Goal: Task Accomplishment & Management: Complete application form

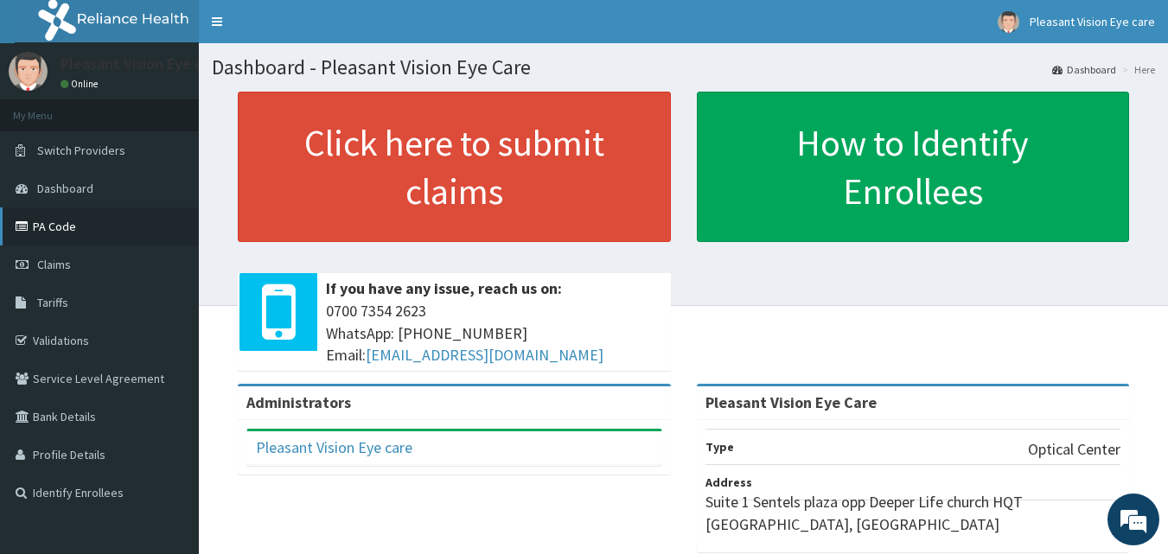
click at [44, 235] on link "PA Code" at bounding box center [99, 226] width 199 height 38
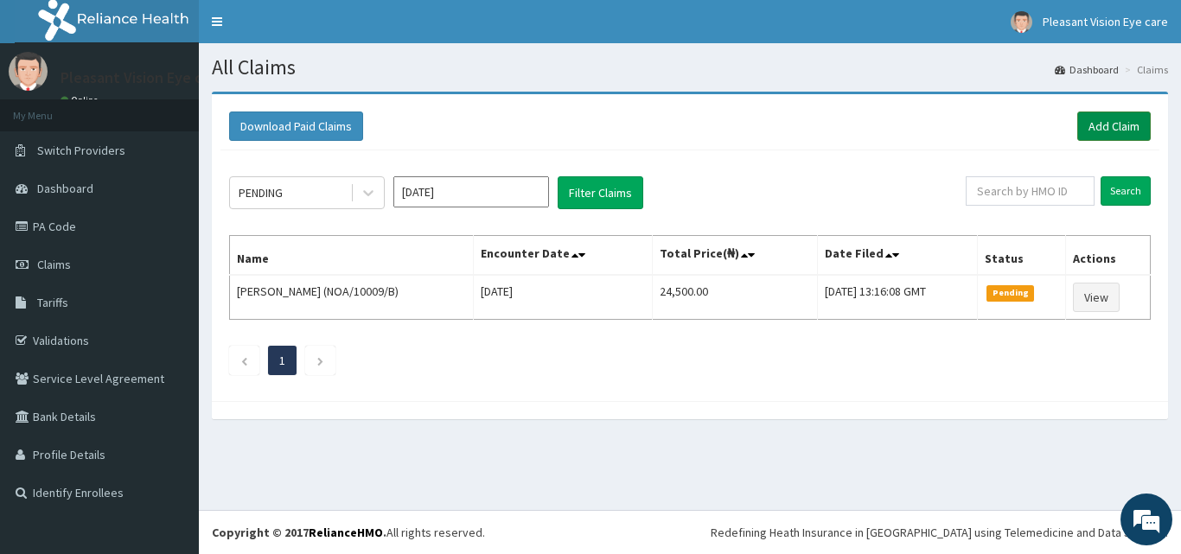
click at [1111, 131] on link "Add Claim" at bounding box center [1113, 126] width 73 height 29
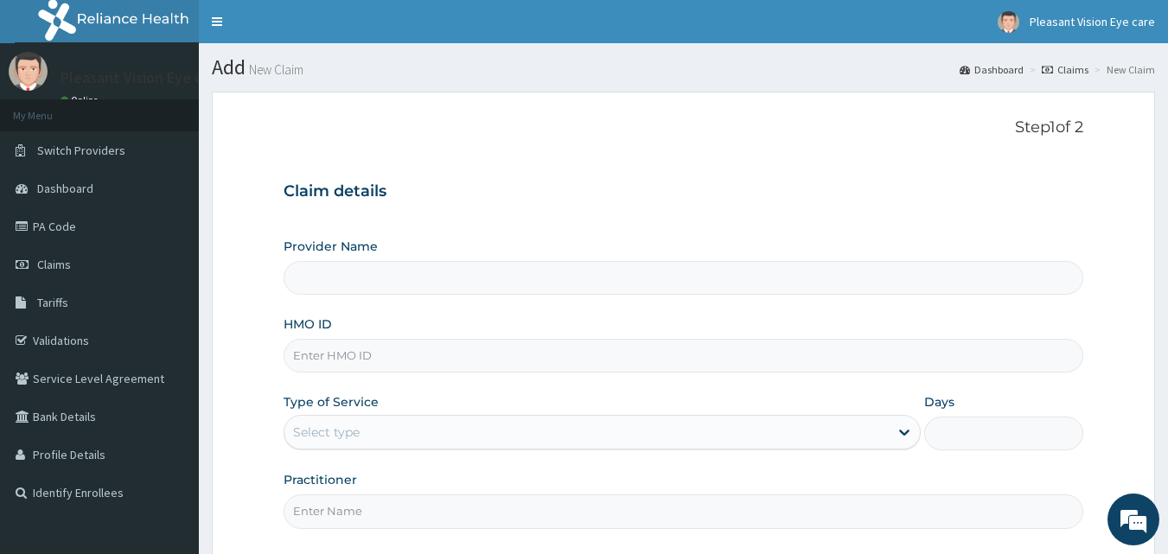
click at [459, 277] on input "Provider Name" at bounding box center [684, 278] width 801 height 34
type input "Pleasant Vision Eye Care"
click at [441, 342] on input "HMO ID" at bounding box center [684, 356] width 801 height 34
type input "TMT/10243/A"
click at [904, 431] on icon at bounding box center [904, 432] width 17 height 17
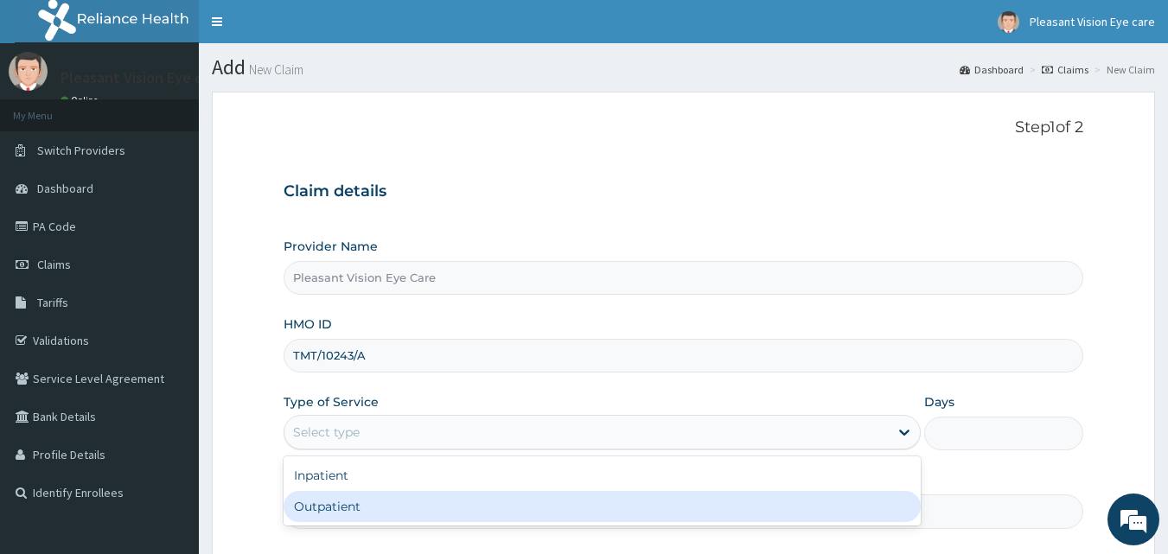
click at [694, 506] on div "Outpatient" at bounding box center [602, 506] width 637 height 31
type input "1"
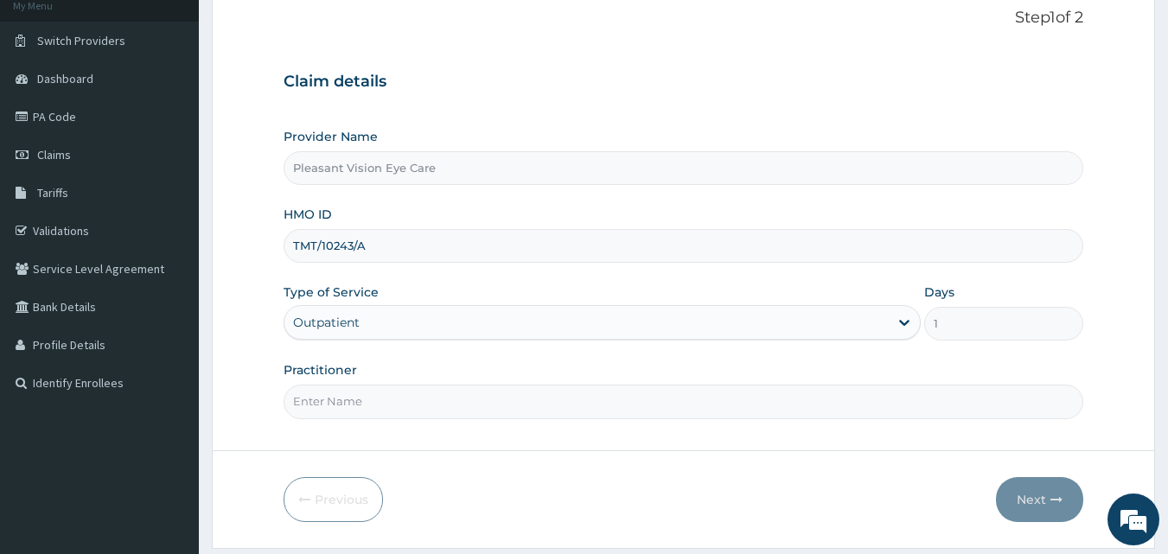
scroll to position [162, 0]
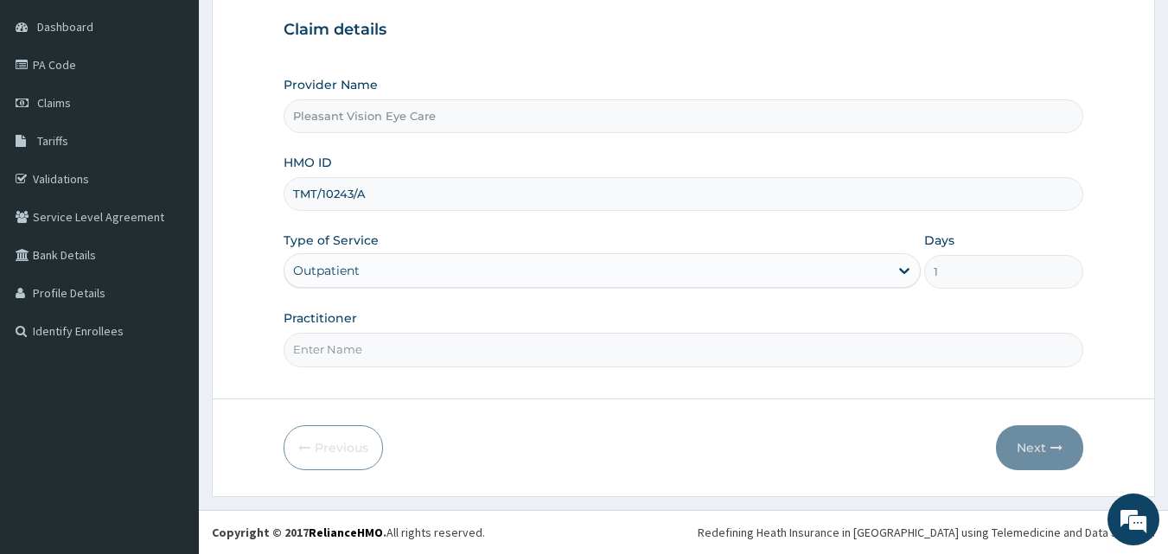
click at [551, 347] on input "Practitioner" at bounding box center [684, 350] width 801 height 34
type input "DR VIOLET ONUNKA"
click at [1014, 456] on button "Next" at bounding box center [1039, 447] width 87 height 45
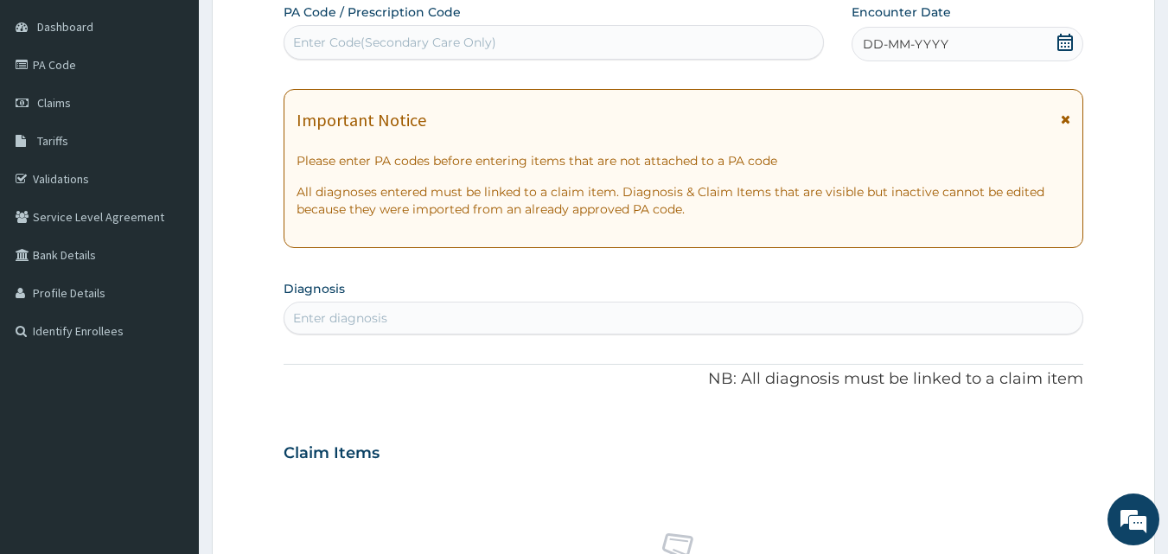
click at [554, 42] on div "Enter Code(Secondary Care Only)" at bounding box center [553, 43] width 539 height 28
type input "PA/E631CC"
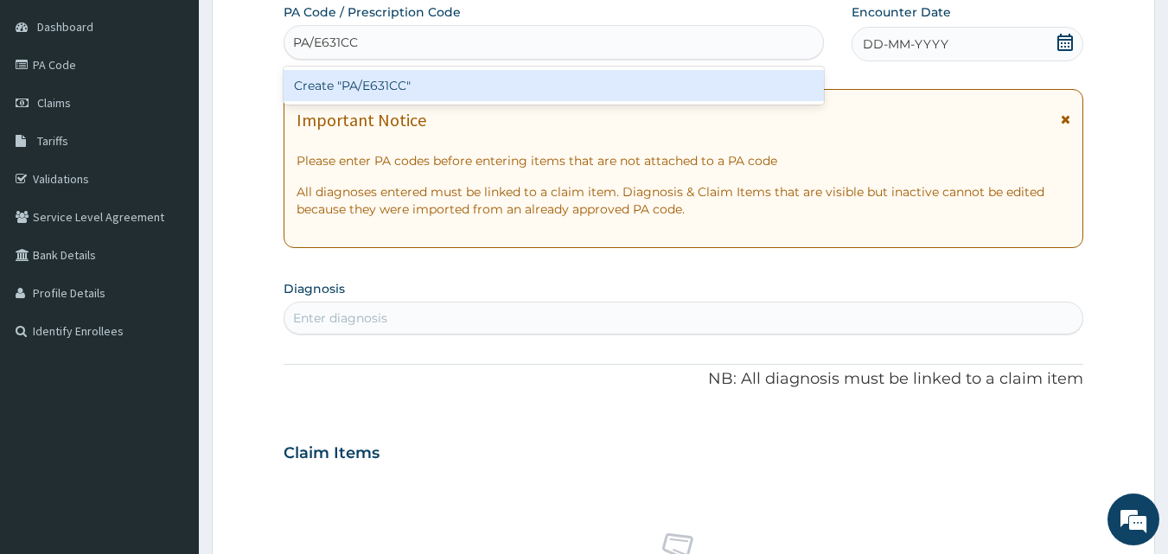
click at [546, 79] on div "Create "PA/E631CC"" at bounding box center [554, 85] width 541 height 31
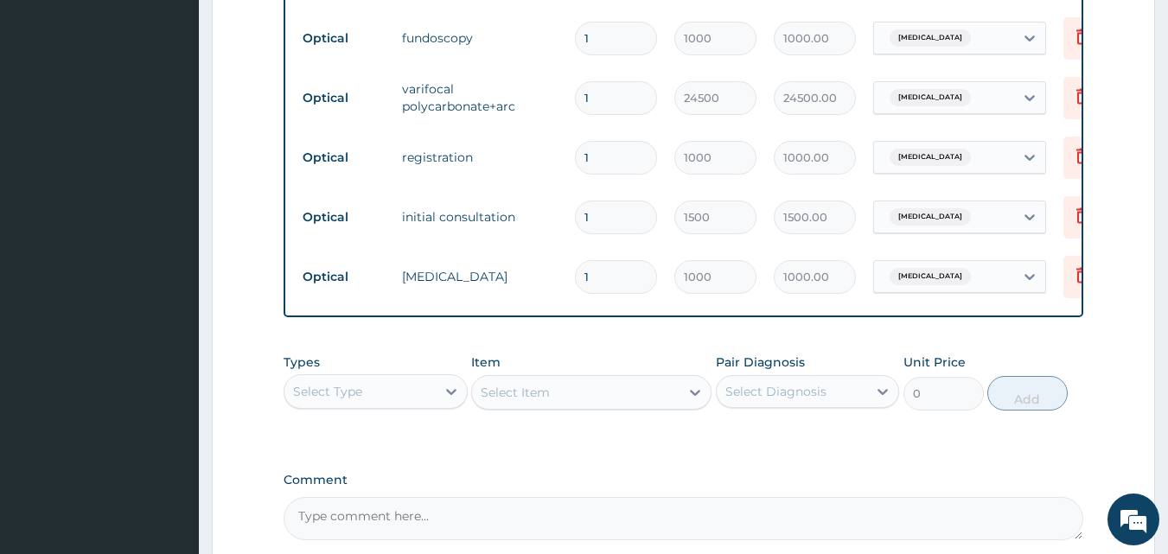
scroll to position [922, 0]
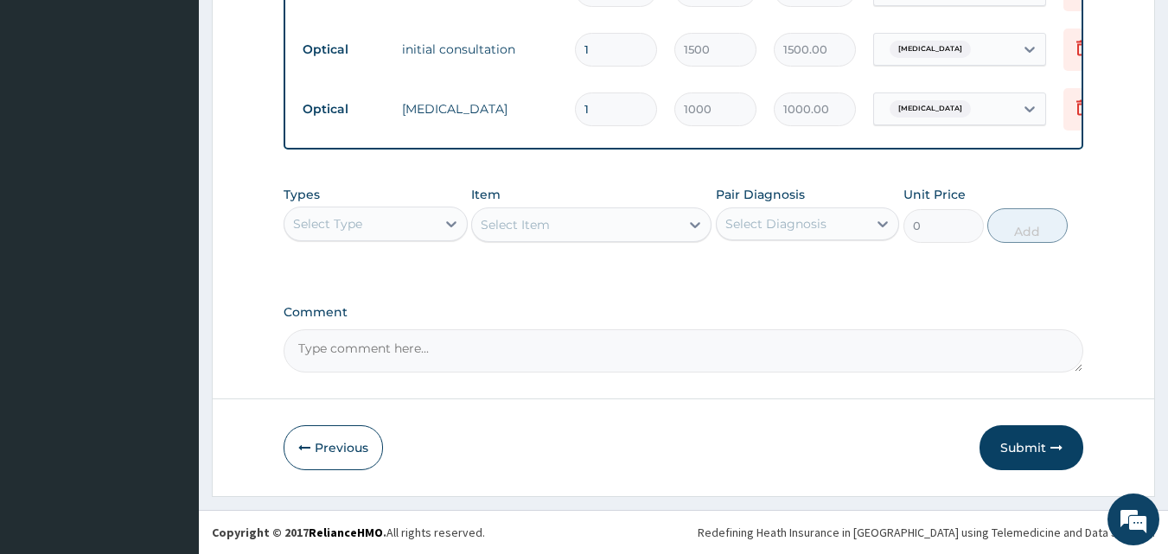
click at [510, 348] on textarea "Comment" at bounding box center [684, 350] width 801 height 43
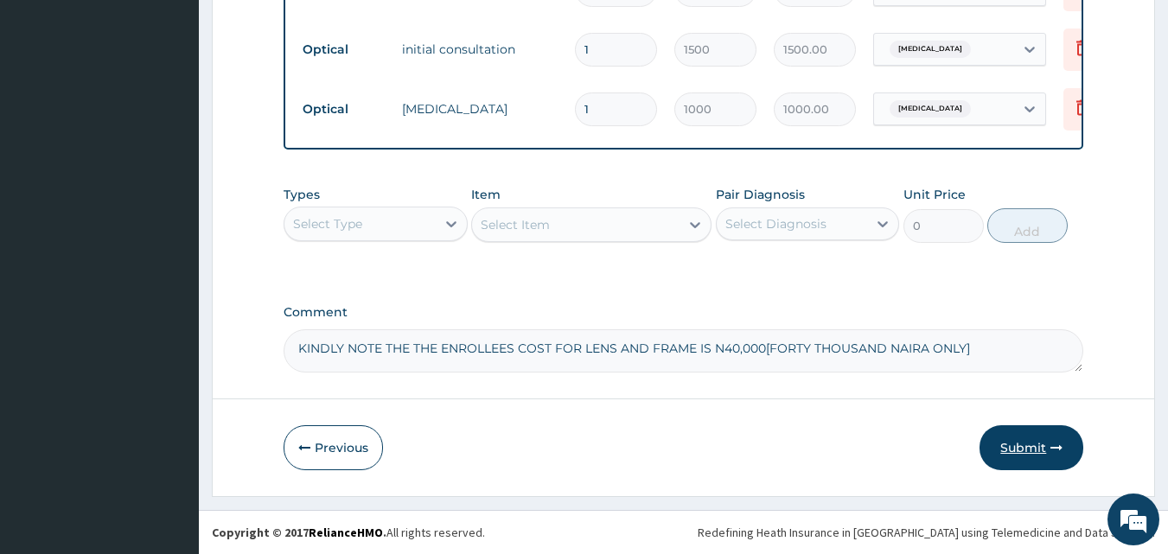
type textarea "KINDLY NOTE THE THE ENROLLEES COST FOR LENS AND FRAME IS N40,000[FORTY THOUSAND…"
click at [1010, 447] on button "Submit" at bounding box center [1032, 447] width 104 height 45
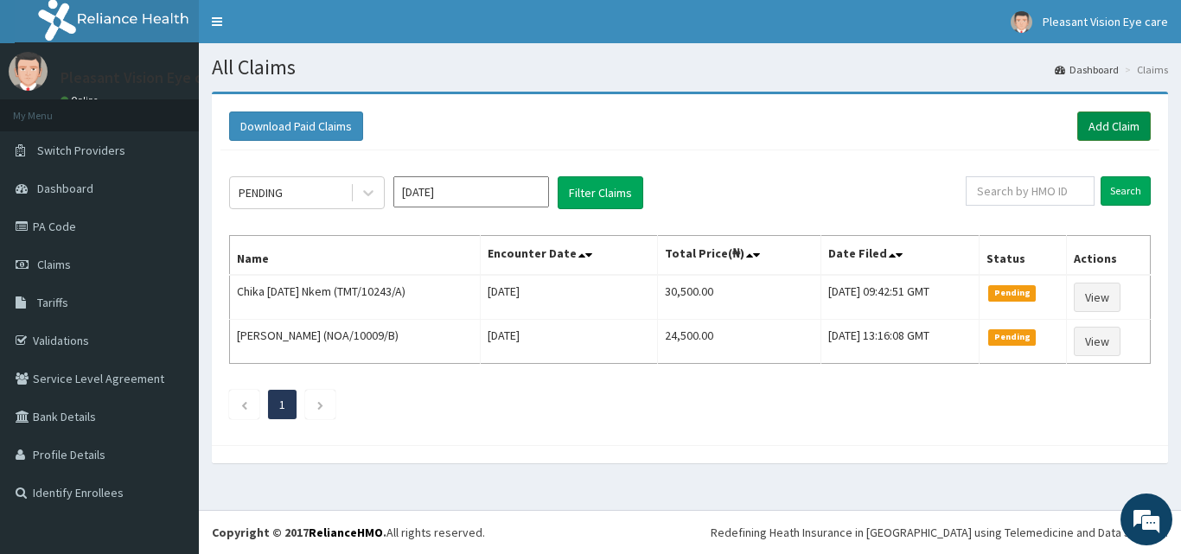
click at [1110, 121] on link "Add Claim" at bounding box center [1113, 126] width 73 height 29
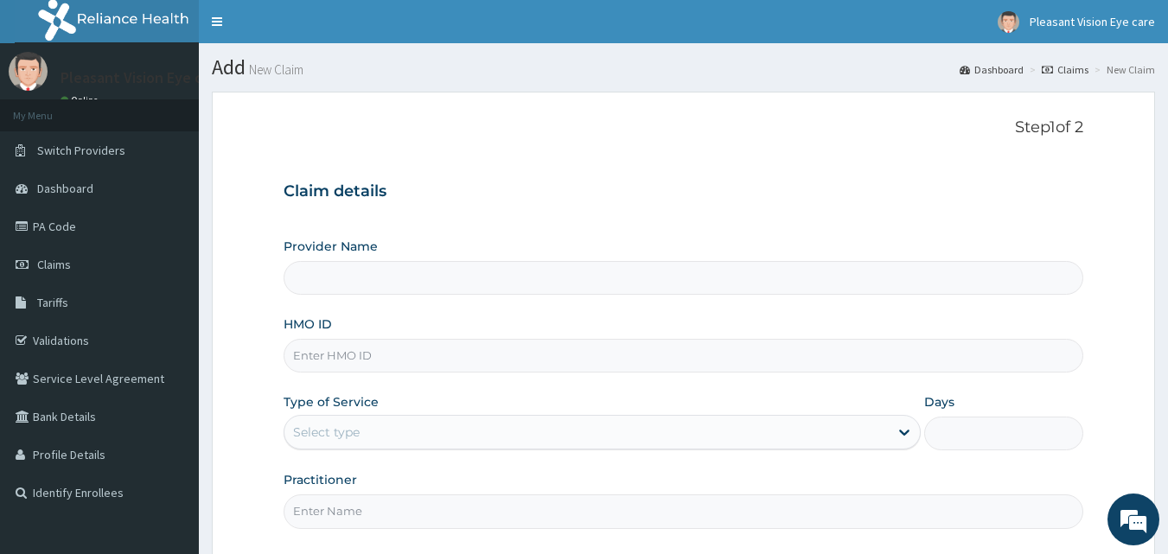
click at [542, 274] on input "Provider Name" at bounding box center [684, 278] width 801 height 34
click at [448, 285] on input "Provider Name" at bounding box center [684, 278] width 801 height 34
type input "Pleasant Vision Eye Care"
click at [431, 371] on input "HMO ID" at bounding box center [684, 356] width 801 height 34
type input "TMT/10243/B"
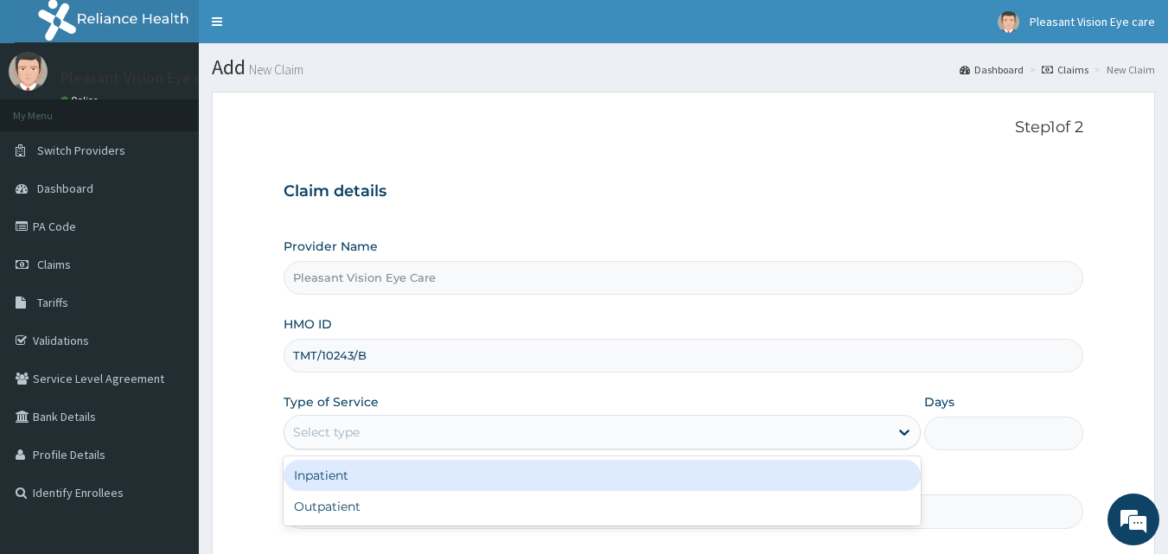
click at [458, 421] on div "Select type" at bounding box center [586, 432] width 604 height 28
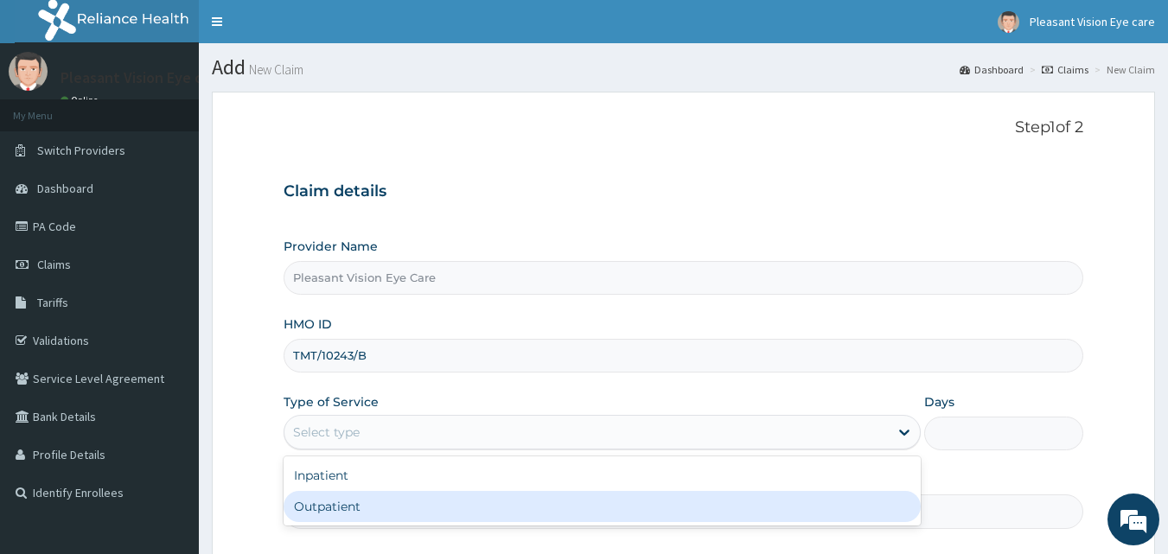
click at [424, 507] on div "Outpatient" at bounding box center [602, 506] width 637 height 31
type input "1"
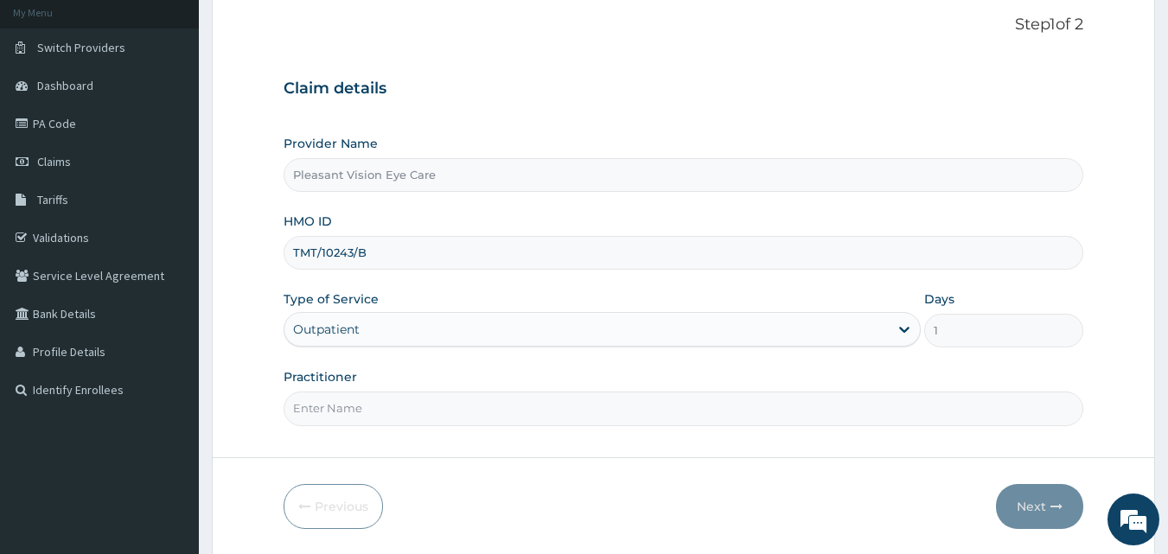
scroll to position [162, 0]
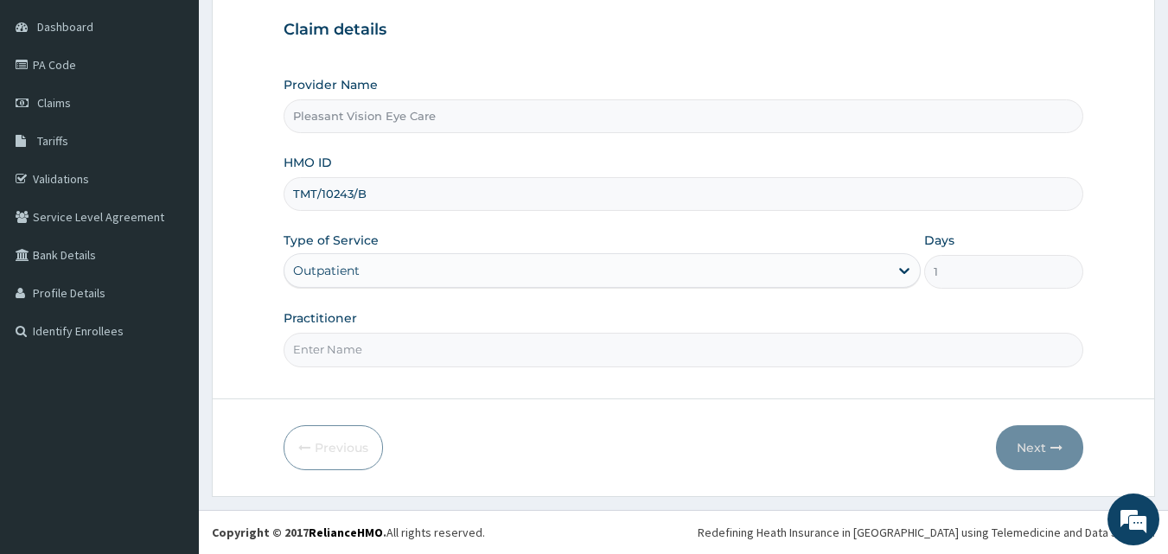
click at [571, 346] on input "Practitioner" at bounding box center [684, 350] width 801 height 34
type input "[PERSON_NAME]"
click at [1022, 456] on button "Next" at bounding box center [1039, 447] width 87 height 45
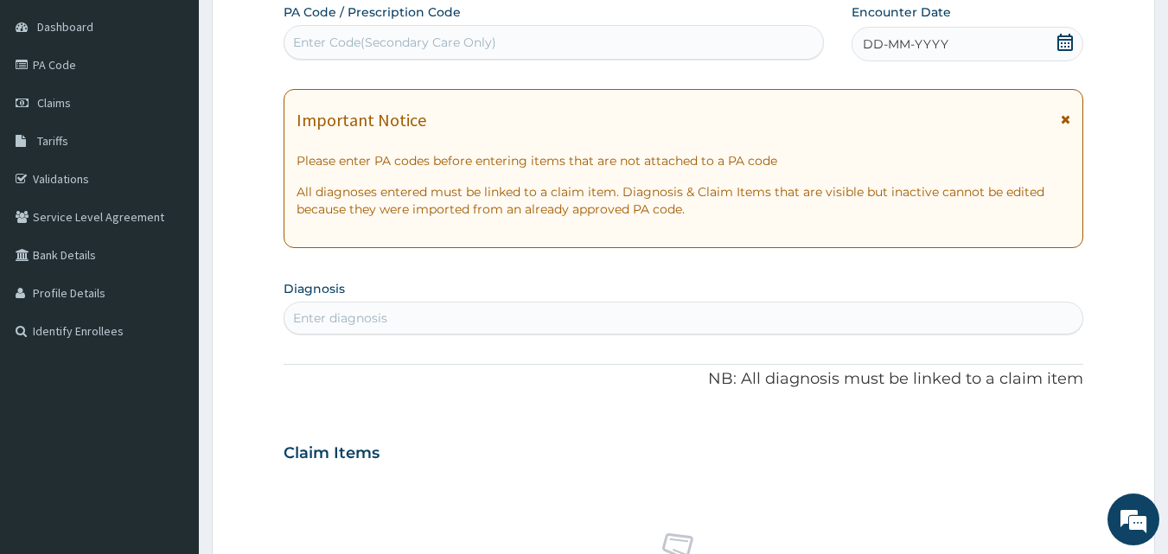
click at [569, 47] on div "Enter Code(Secondary Care Only)" at bounding box center [553, 43] width 539 height 28
type input "PA/4E8D46"
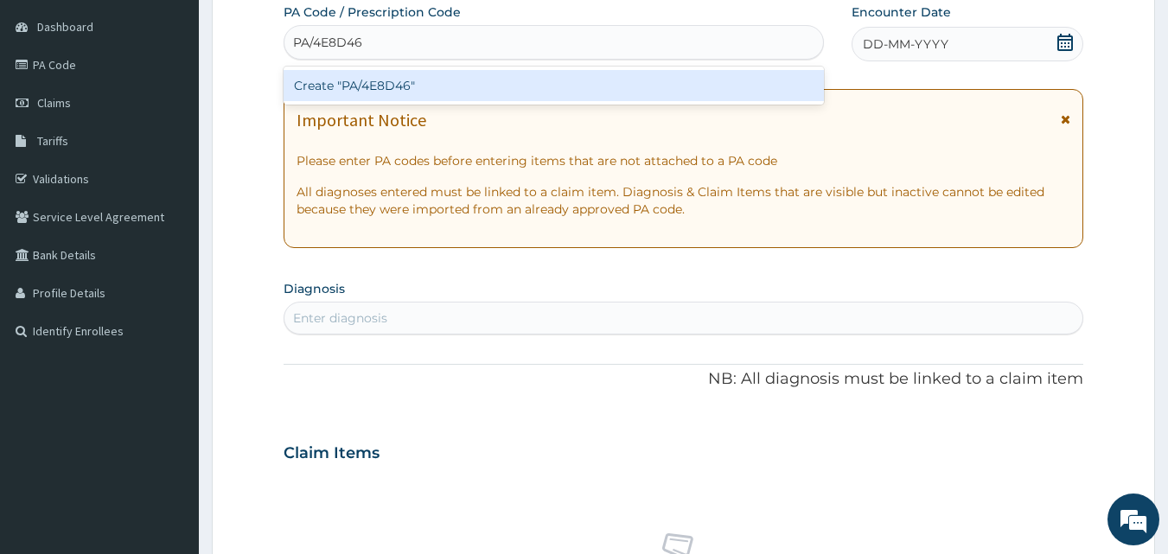
click at [550, 93] on div "Create "PA/4E8D46"" at bounding box center [554, 85] width 541 height 31
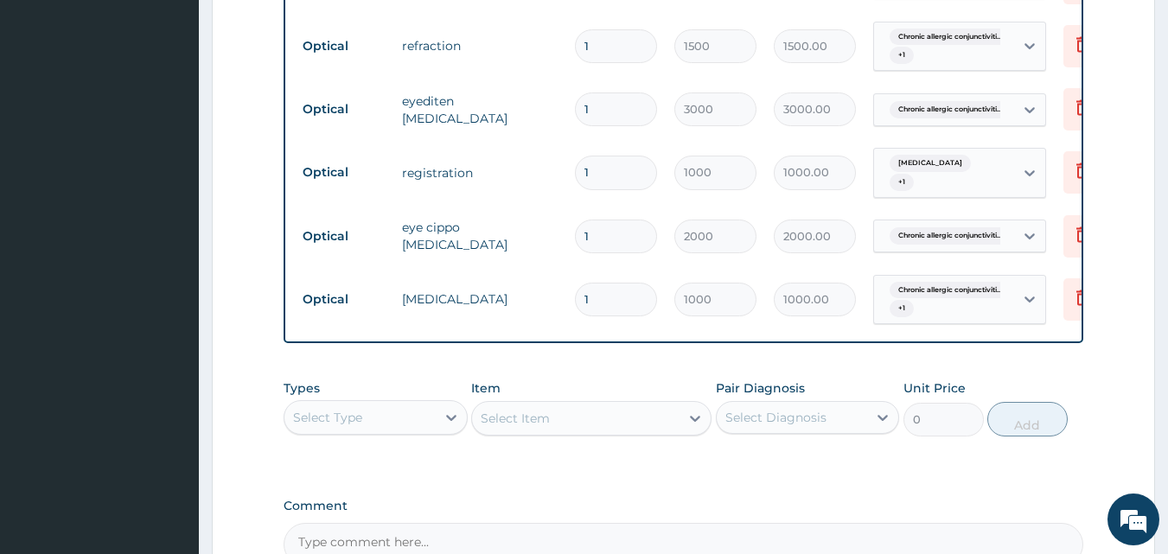
scroll to position [1175, 0]
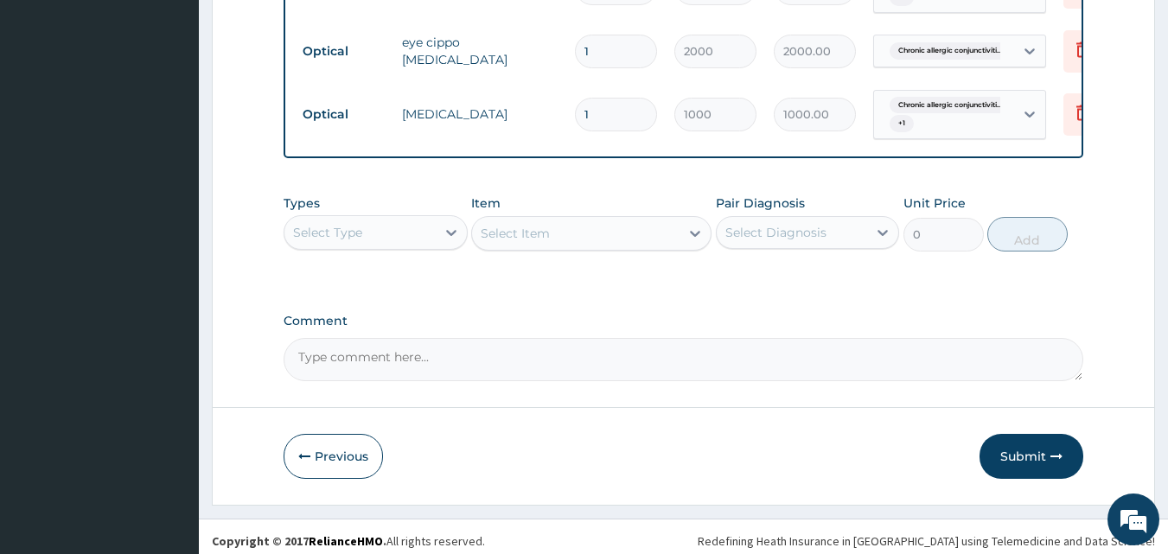
click at [460, 349] on textarea "Comment" at bounding box center [684, 359] width 801 height 43
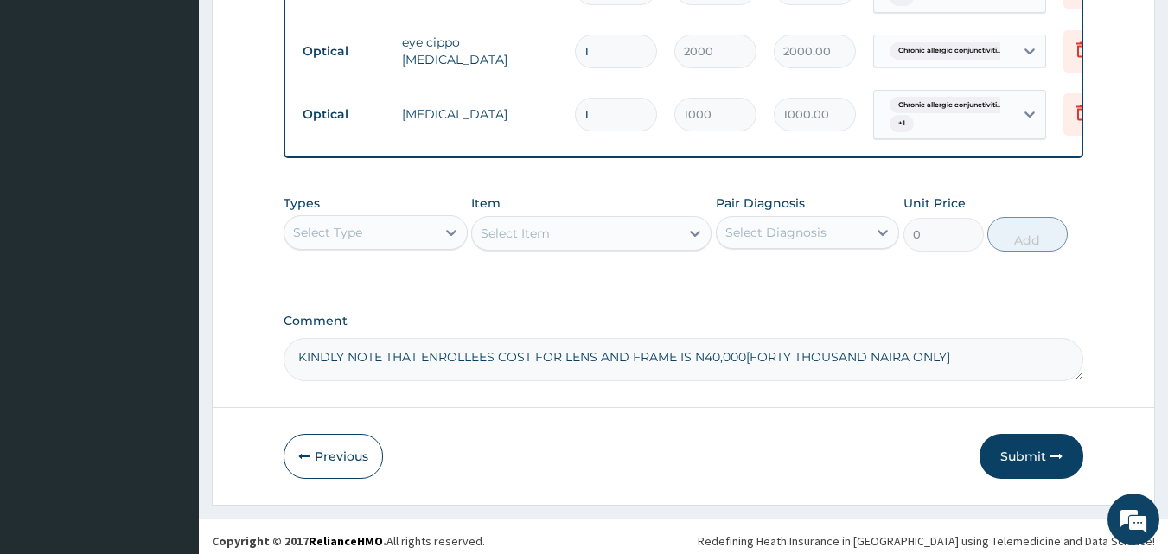
type textarea "KINDLY NOTE THAT ENROLLEES COST FOR LENS AND FRAME IS N40,000[FORTY THOUSAND NA…"
click at [1018, 449] on button "Submit" at bounding box center [1032, 456] width 104 height 45
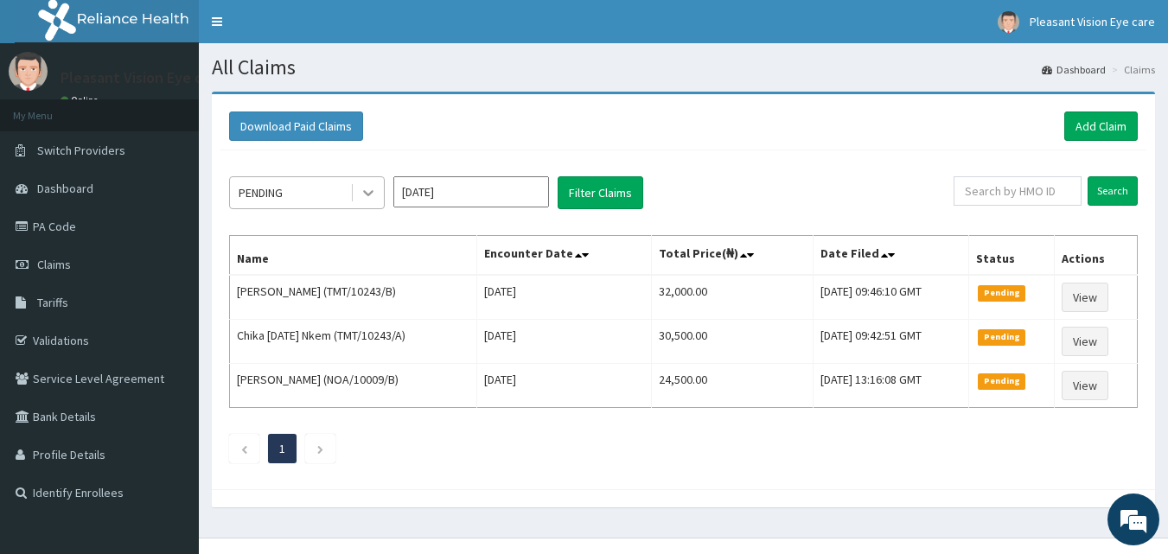
click at [368, 195] on icon at bounding box center [368, 194] width 10 height 6
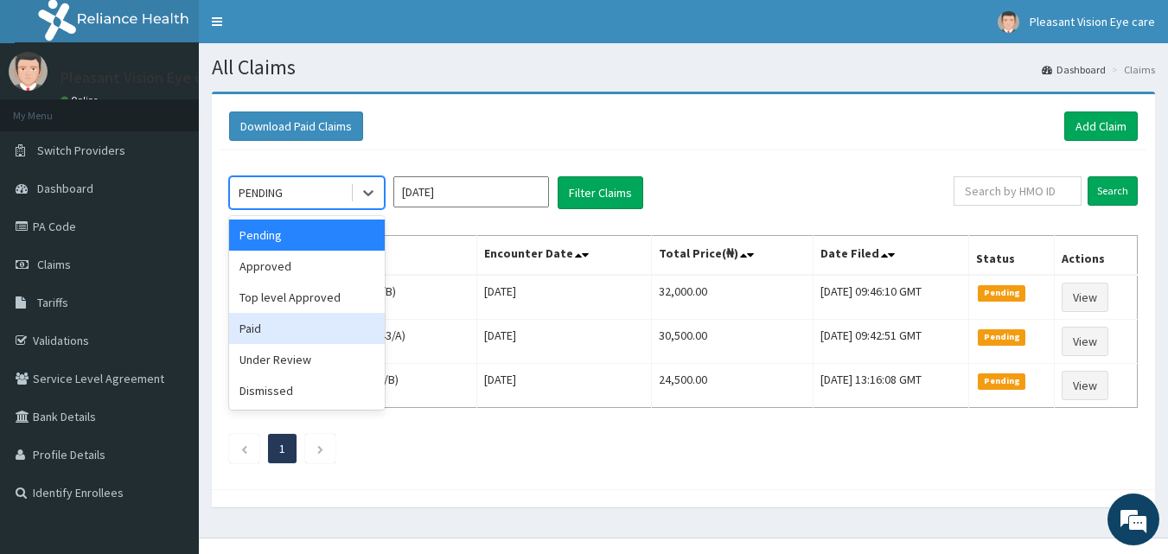
click at [281, 331] on div "Paid" at bounding box center [307, 328] width 156 height 31
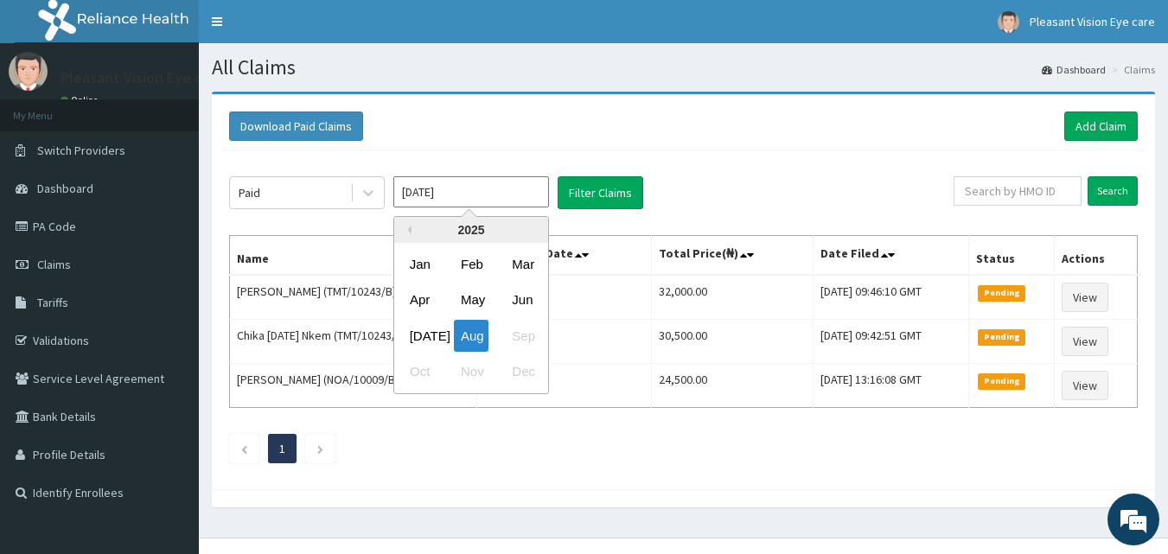
click at [498, 200] on input "Aug 2025" at bounding box center [471, 191] width 156 height 31
click at [410, 232] on button "Previous Year" at bounding box center [407, 230] width 9 height 9
click at [533, 233] on button "Next Year" at bounding box center [535, 230] width 9 height 9
click at [431, 266] on div "Jan" at bounding box center [420, 264] width 35 height 32
type input "Jan 2025"
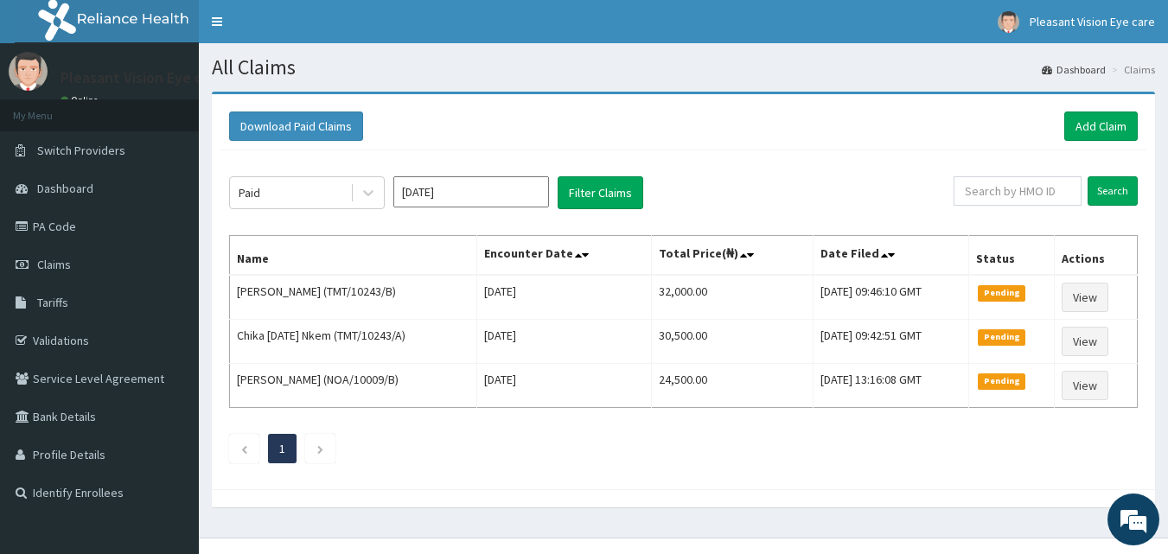
click at [431, 266] on th "Name" at bounding box center [353, 256] width 247 height 40
click at [590, 192] on button "Filter Claims" at bounding box center [601, 192] width 86 height 33
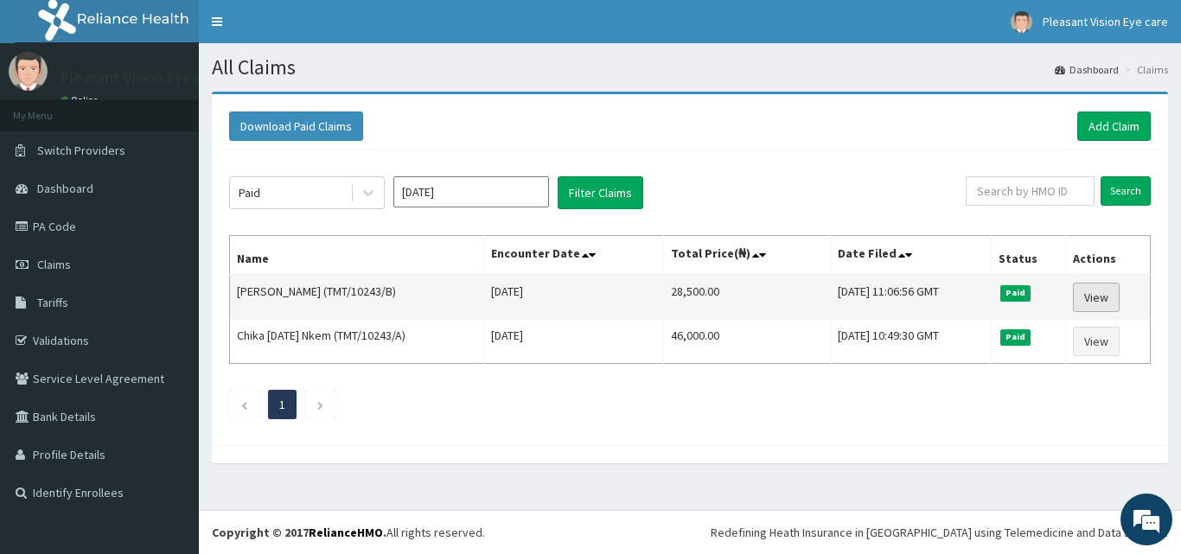
click at [1092, 295] on link "View" at bounding box center [1096, 297] width 47 height 29
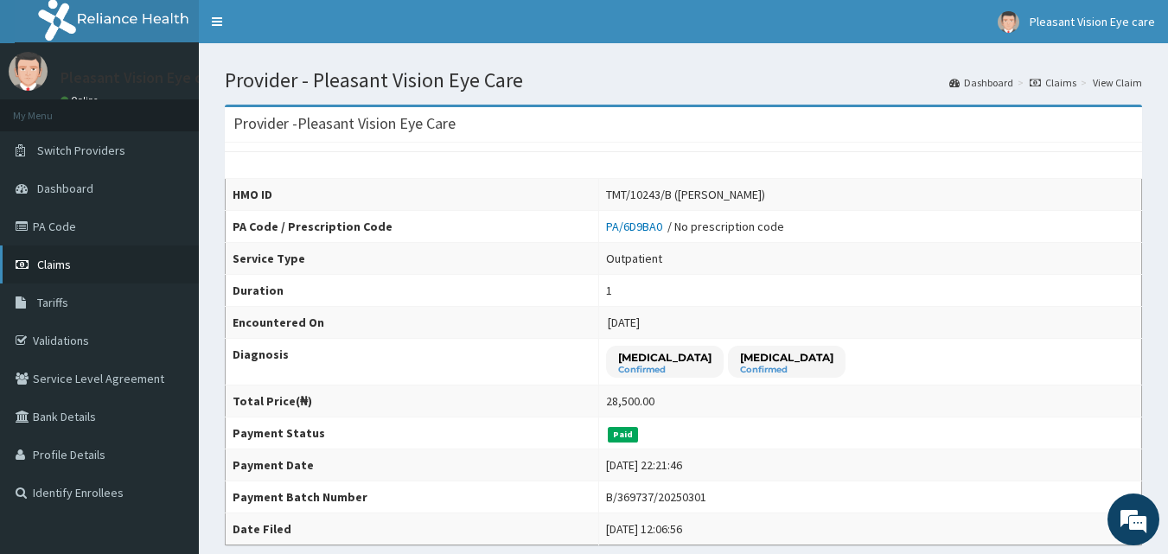
click at [51, 265] on span "Claims" at bounding box center [54, 265] width 34 height 16
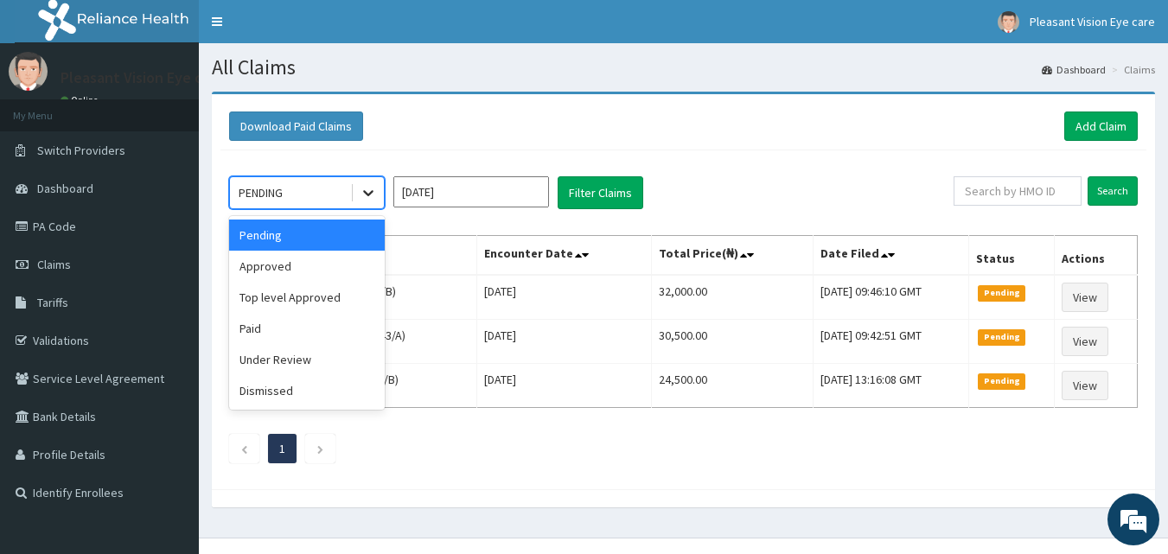
click at [358, 187] on div at bounding box center [368, 192] width 31 height 31
click at [309, 316] on div "Paid" at bounding box center [307, 328] width 156 height 31
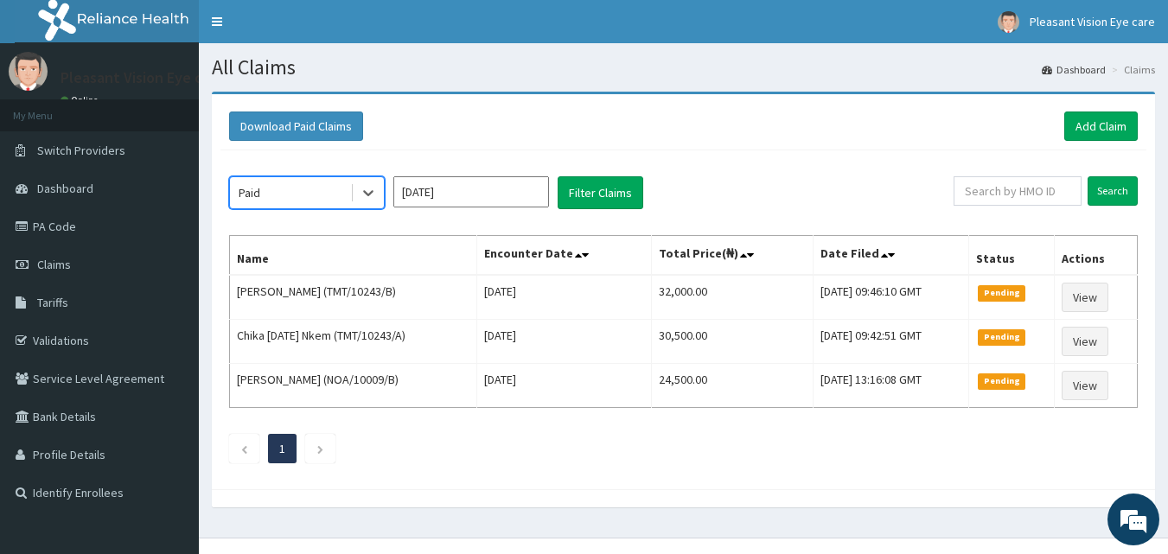
click at [463, 195] on input "Aug 2025" at bounding box center [471, 191] width 156 height 31
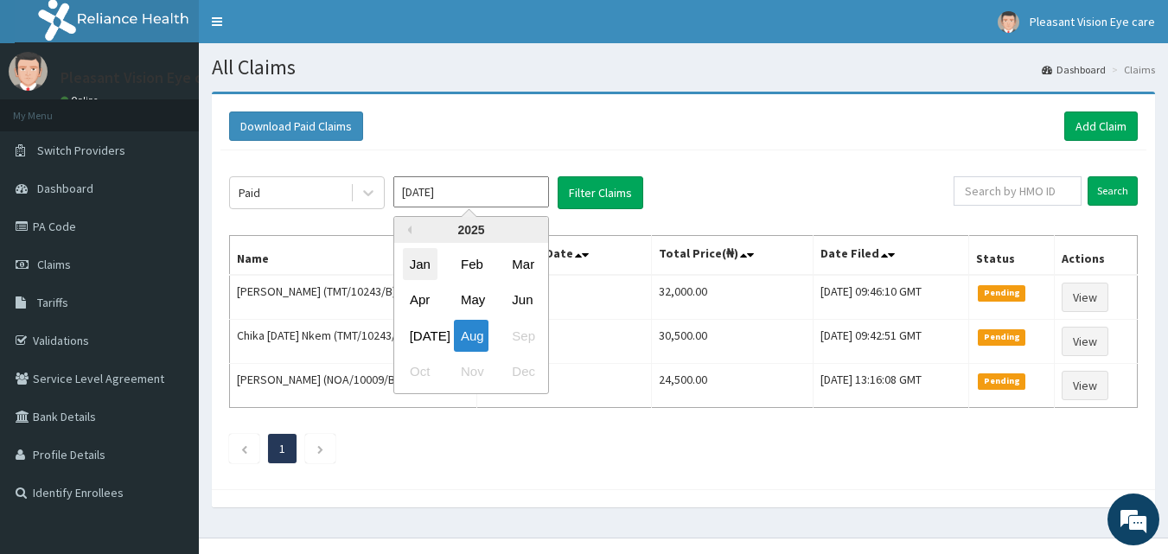
click at [418, 265] on div "Jan" at bounding box center [420, 264] width 35 height 32
type input "Jan 2025"
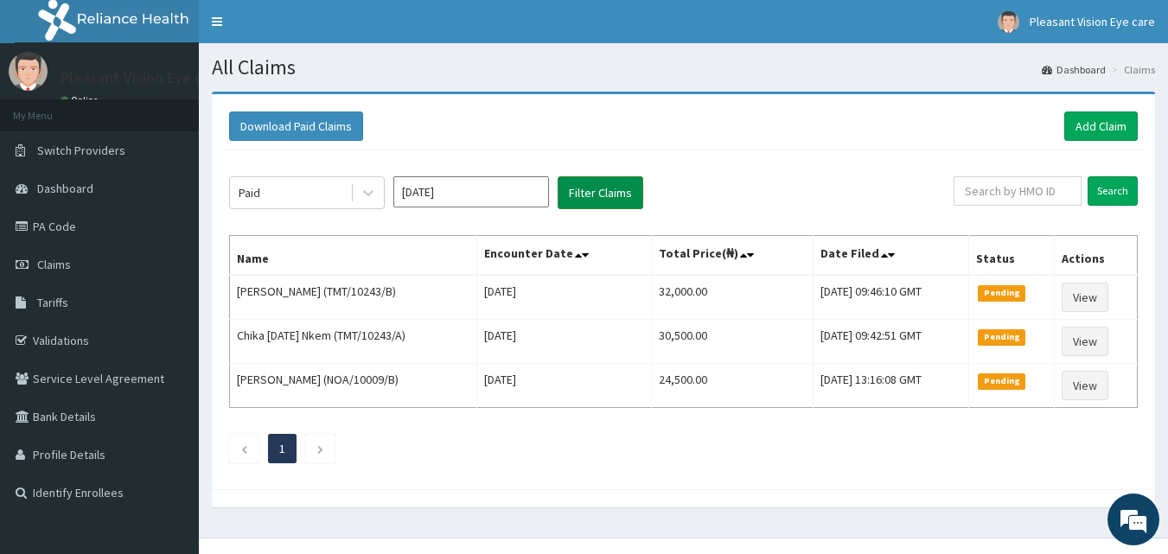
click at [579, 193] on button "Filter Claims" at bounding box center [601, 192] width 86 height 33
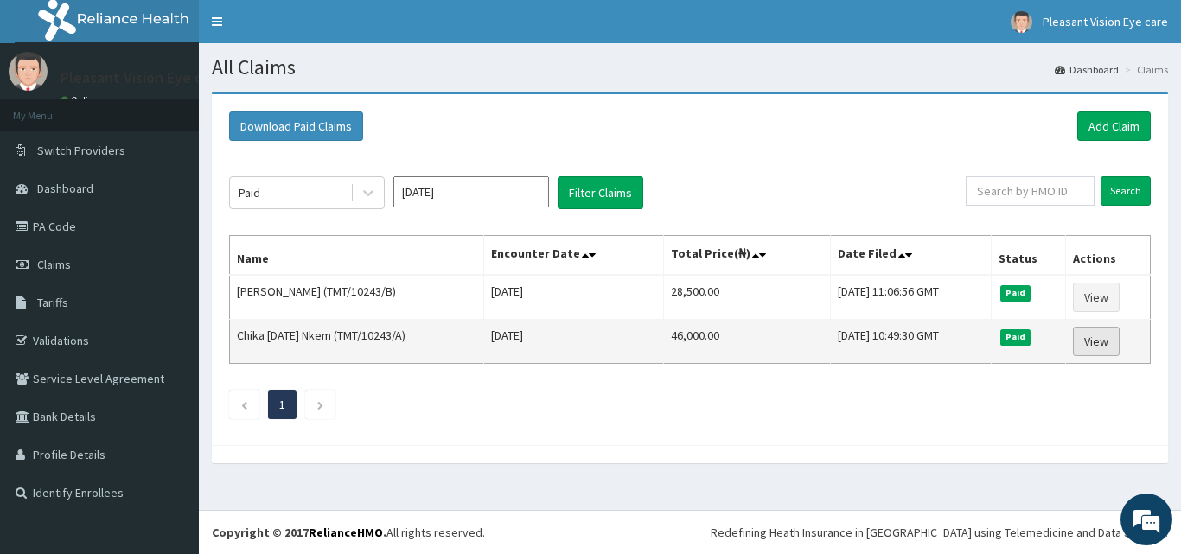
click at [1105, 345] on link "View" at bounding box center [1096, 341] width 47 height 29
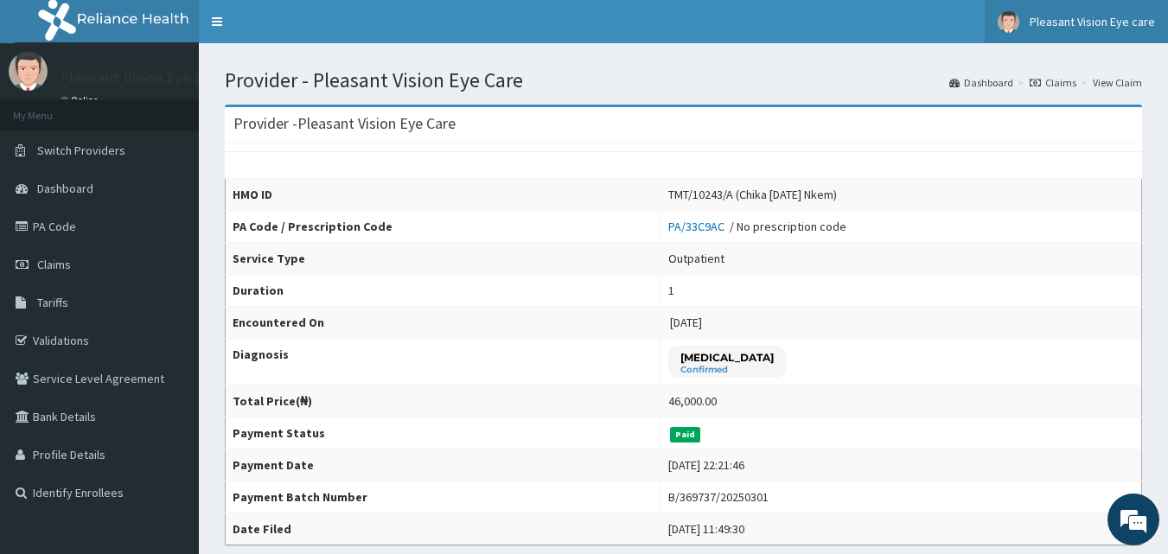
click at [1086, 31] on link "Pleasant Vision Eye care" at bounding box center [1076, 21] width 183 height 43
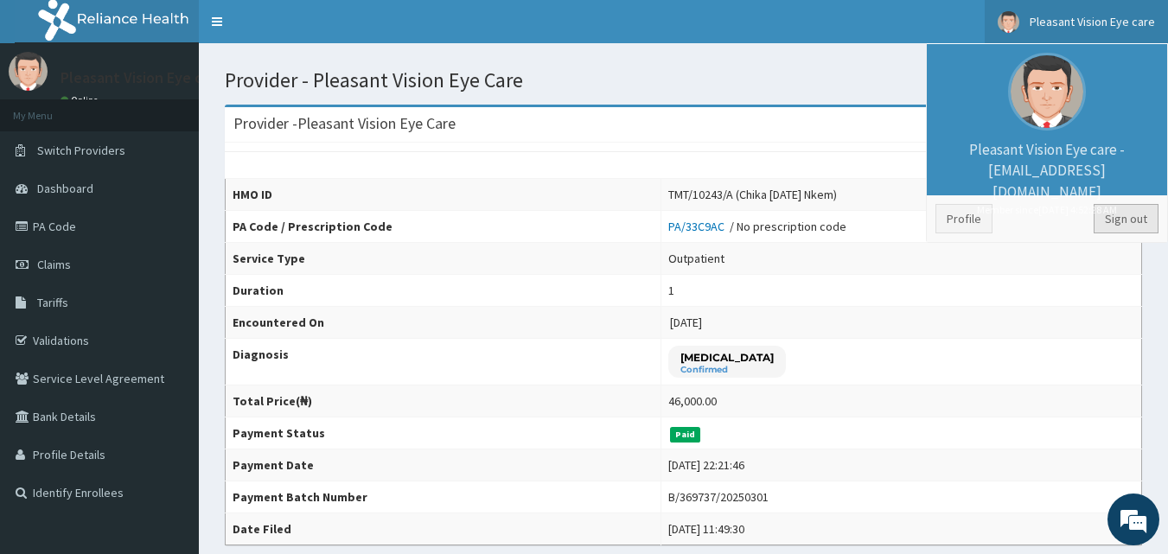
click at [1133, 220] on link "Sign out" at bounding box center [1126, 218] width 65 height 29
